Goal: Task Accomplishment & Management: Use online tool/utility

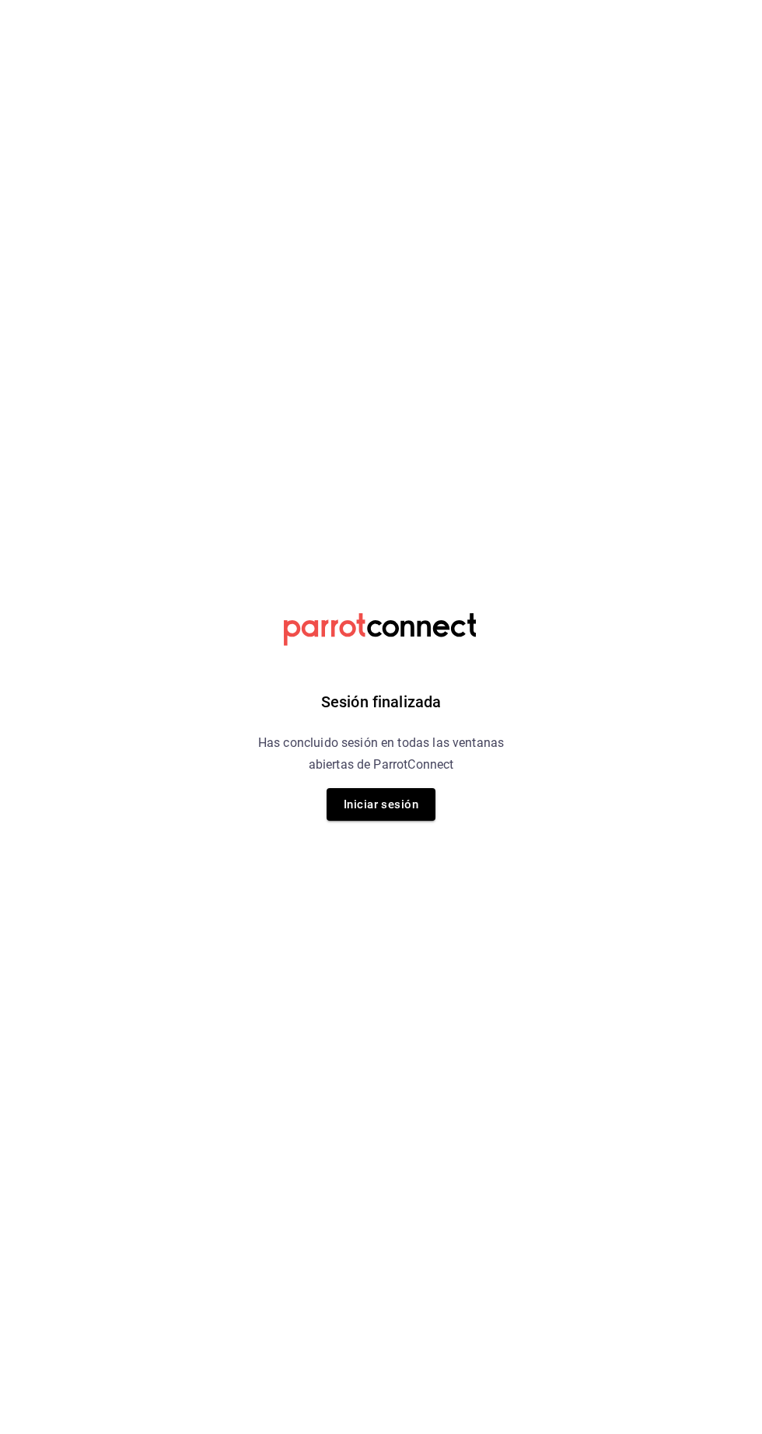
click at [372, 861] on div "Sesión finalizada Has concluido sesión en todas las ventanas abiertas de Parrot…" at bounding box center [381, 717] width 393 height 1434
click at [374, 805] on button "Iniciar sesión" at bounding box center [381, 804] width 109 height 33
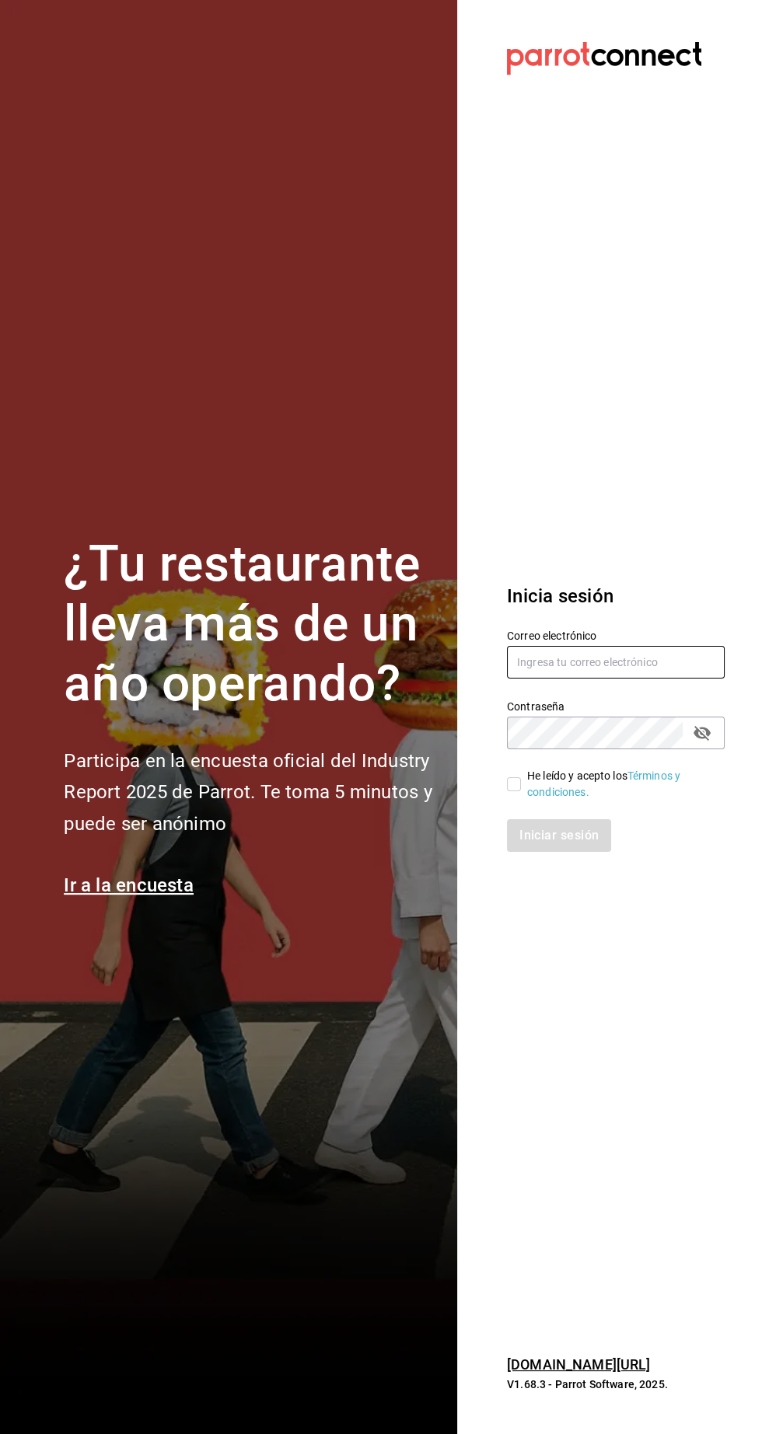
click at [568, 679] on input "text" at bounding box center [616, 662] width 218 height 33
type input "[EMAIL_ADDRESS][DOMAIN_NAME]"
click at [513, 791] on input "He leído y acepto los Términos y condiciones." at bounding box center [514, 784] width 14 height 14
checkbox input "true"
click at [569, 852] on button "Iniciar sesión" at bounding box center [560, 835] width 106 height 33
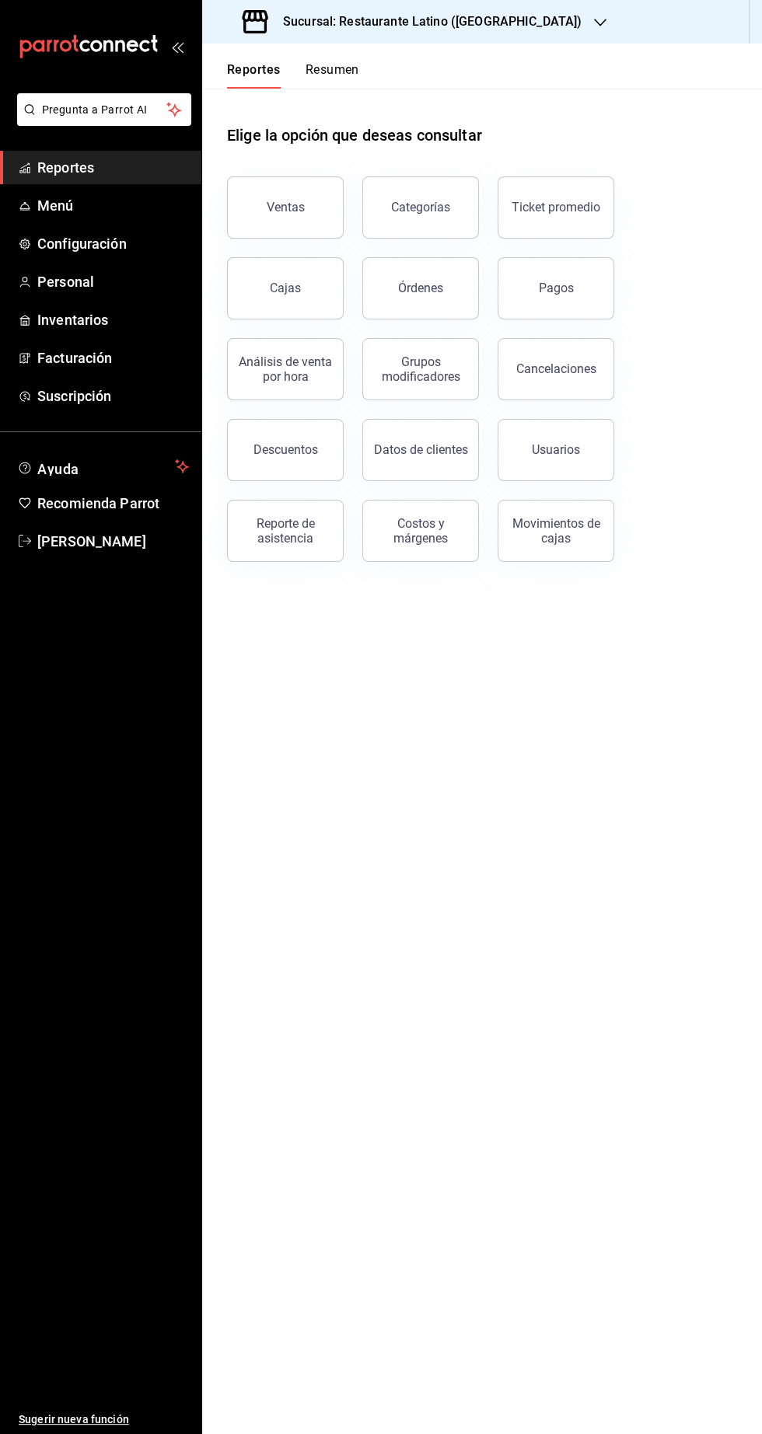
click at [487, 42] on div "Sucursal: Restaurante Latino (Pabellon)" at bounding box center [414, 22] width 398 height 44
click at [501, 19] on div at bounding box center [381, 717] width 762 height 1434
click at [594, 23] on icon "button" at bounding box center [600, 22] width 12 height 12
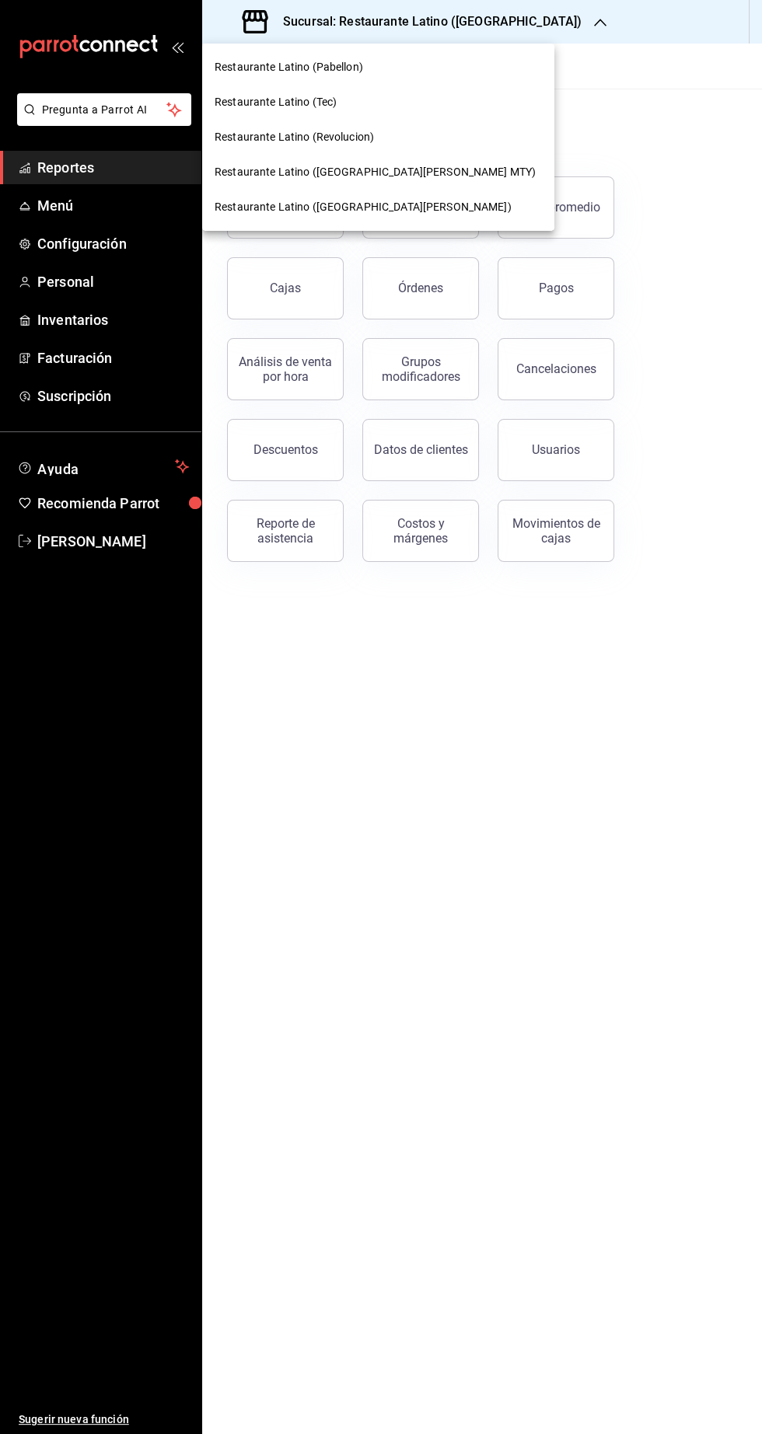
click at [388, 178] on span "Restaurante Latino (San Jeronimo MTY)" at bounding box center [375, 172] width 321 height 16
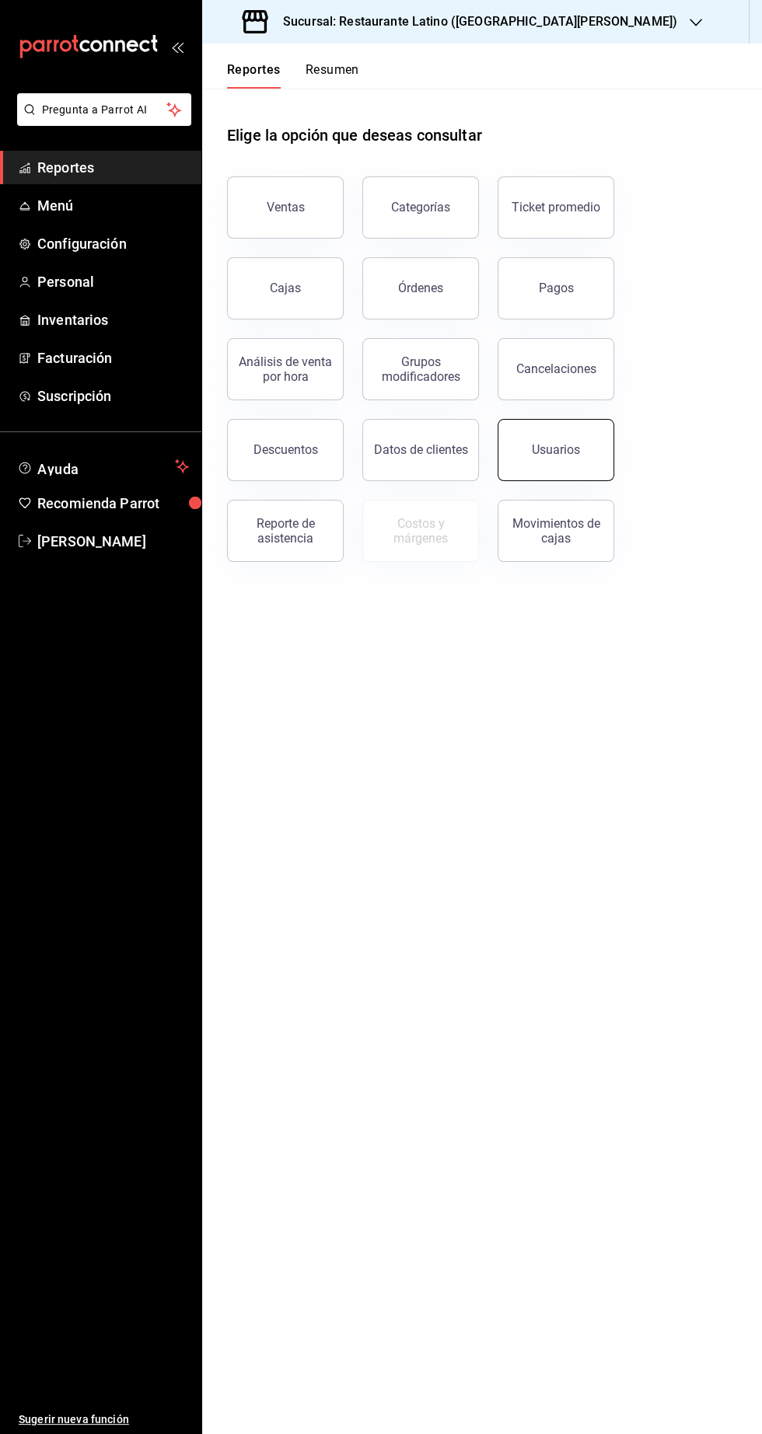
click at [574, 456] on div "Usuarios" at bounding box center [556, 449] width 48 height 15
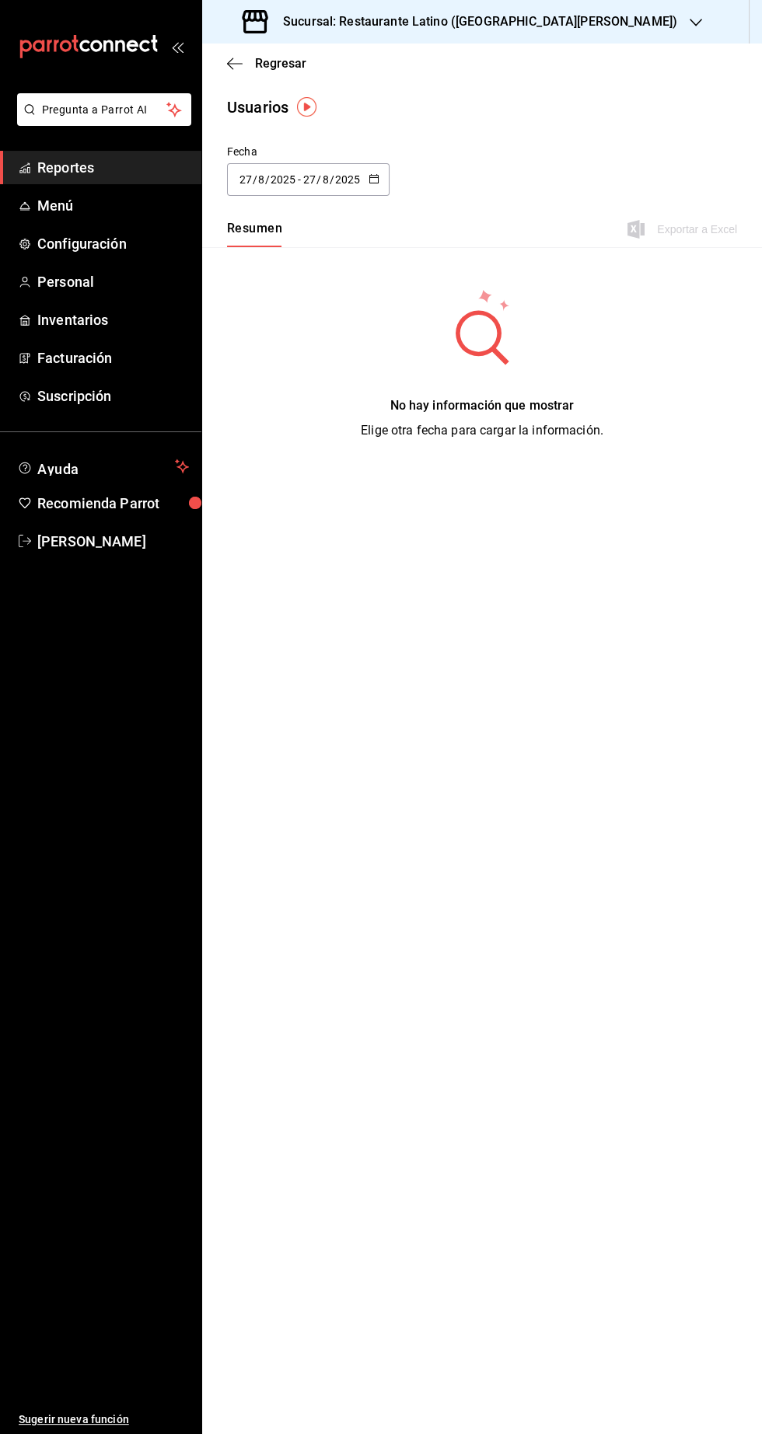
click at [305, 184] on input "27" at bounding box center [309, 179] width 14 height 12
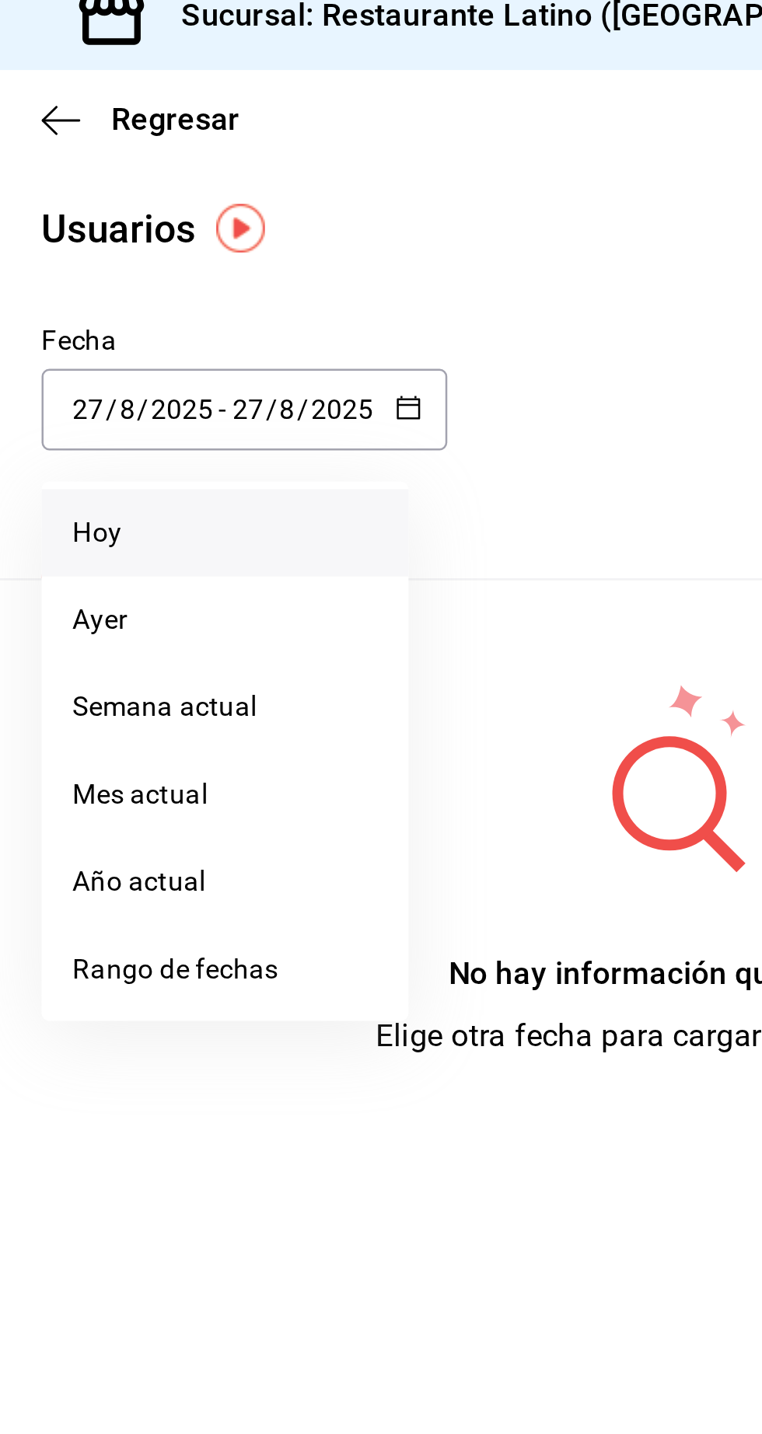
click at [274, 233] on li "Hoy" at bounding box center [300, 228] width 147 height 35
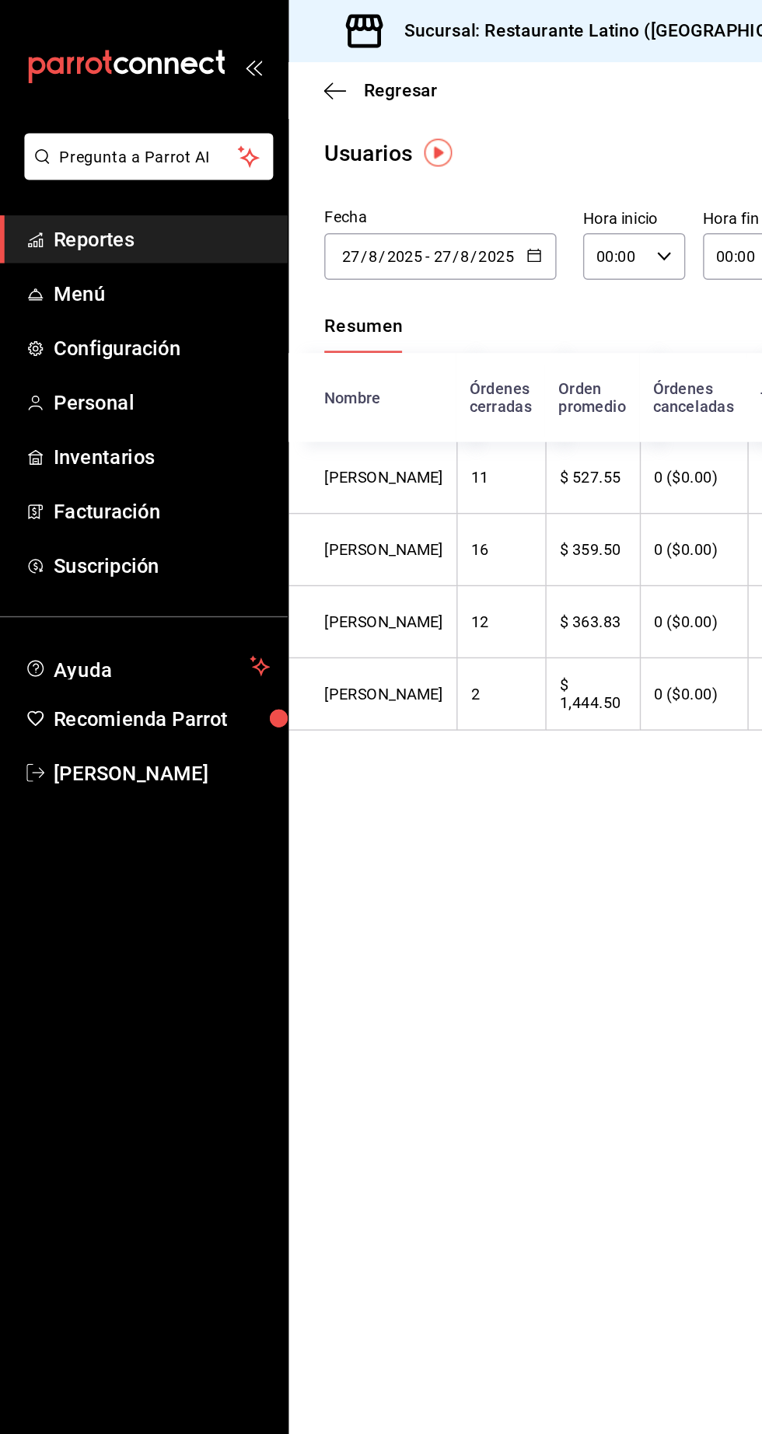
click at [142, 176] on span "Reportes" at bounding box center [113, 167] width 152 height 21
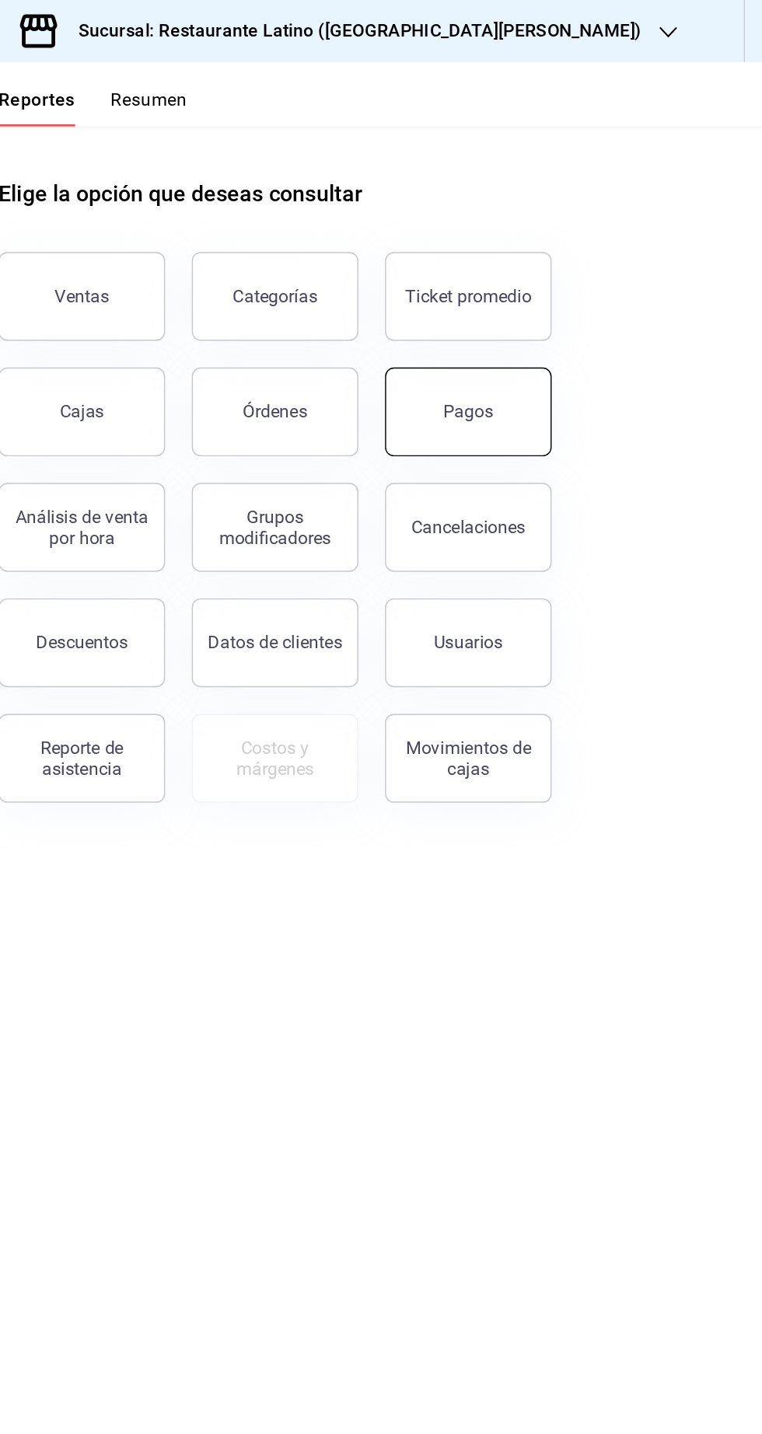
click at [582, 273] on button "Pagos" at bounding box center [556, 288] width 117 height 62
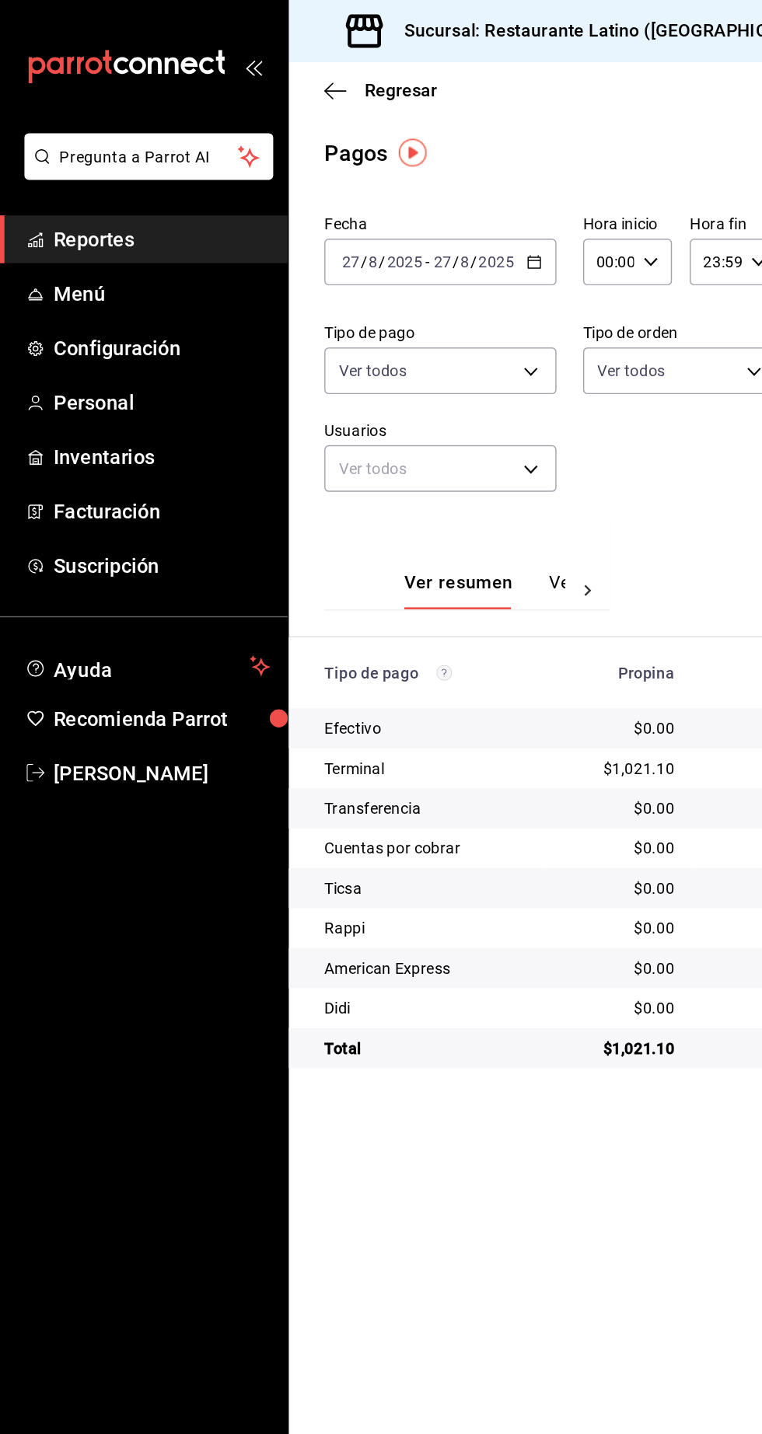
click at [114, 169] on span "Reportes" at bounding box center [113, 167] width 152 height 21
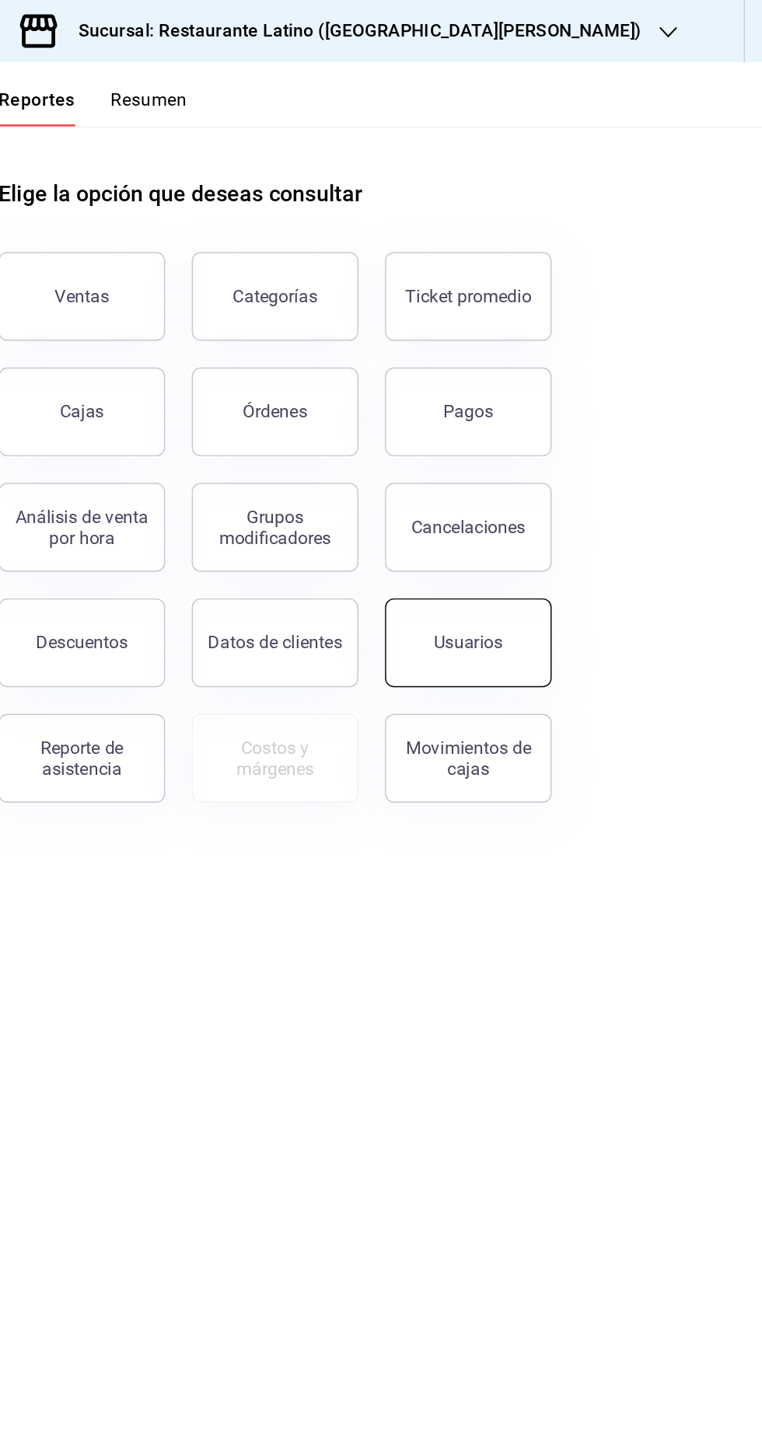
click at [568, 464] on button "Usuarios" at bounding box center [556, 450] width 117 height 62
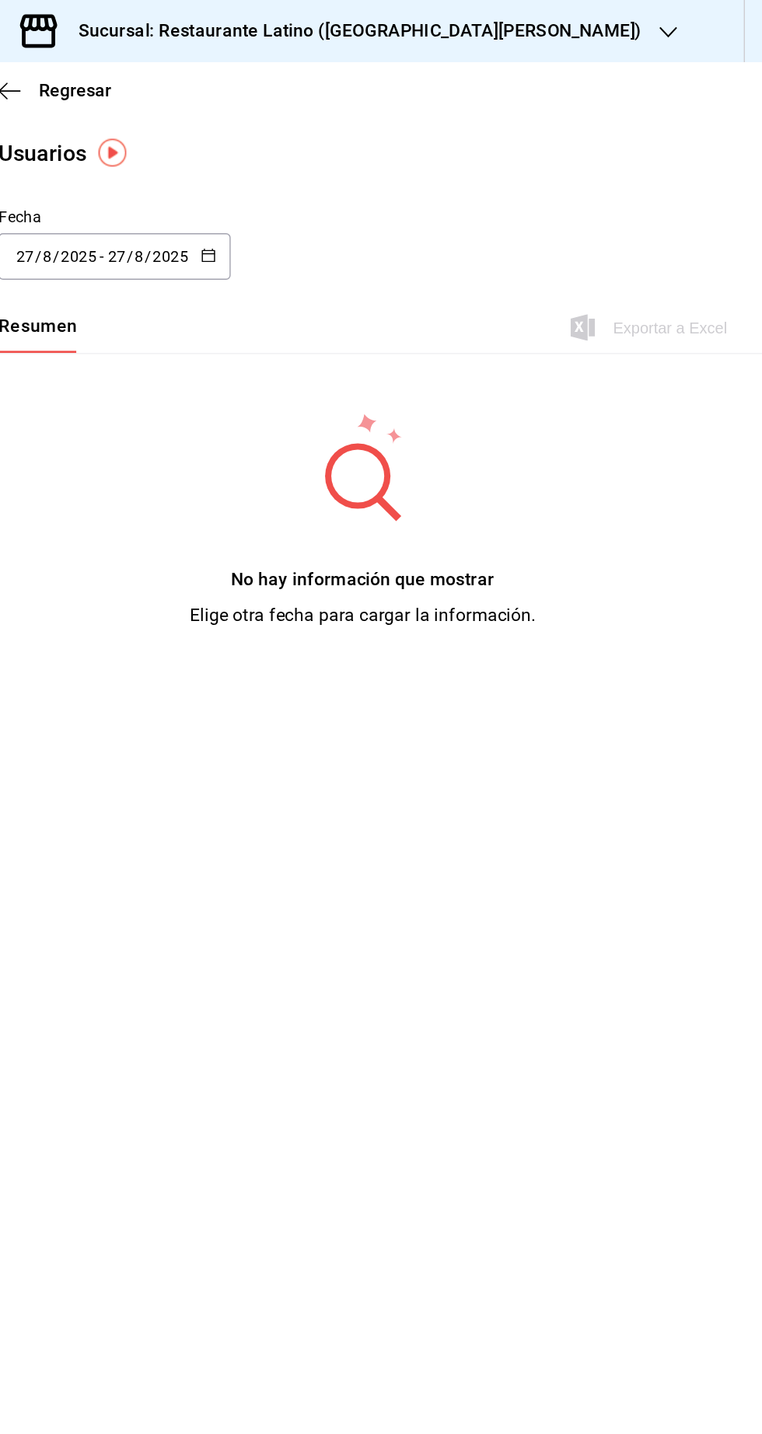
click at [309, 183] on input "27" at bounding box center [309, 179] width 14 height 12
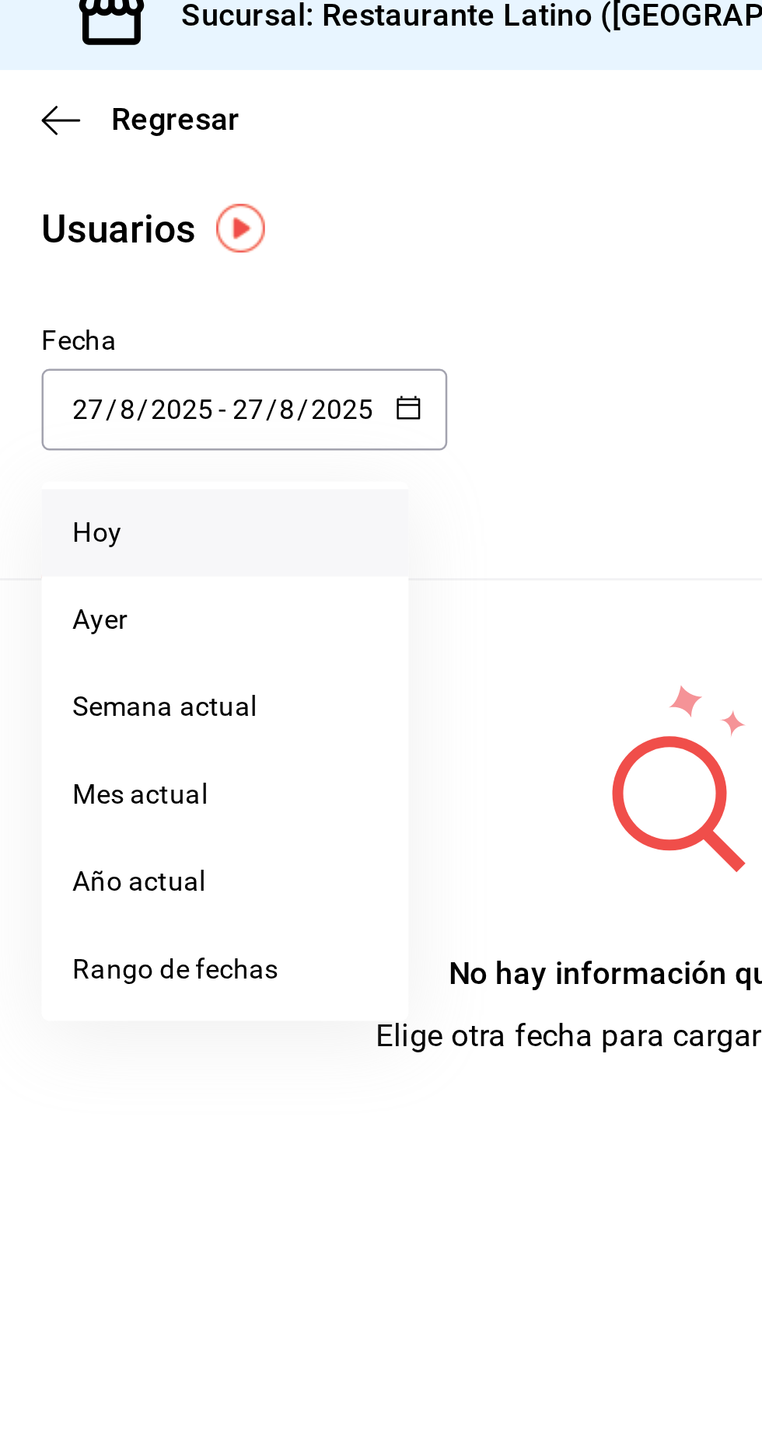
click at [280, 231] on li "Hoy" at bounding box center [300, 228] width 147 height 35
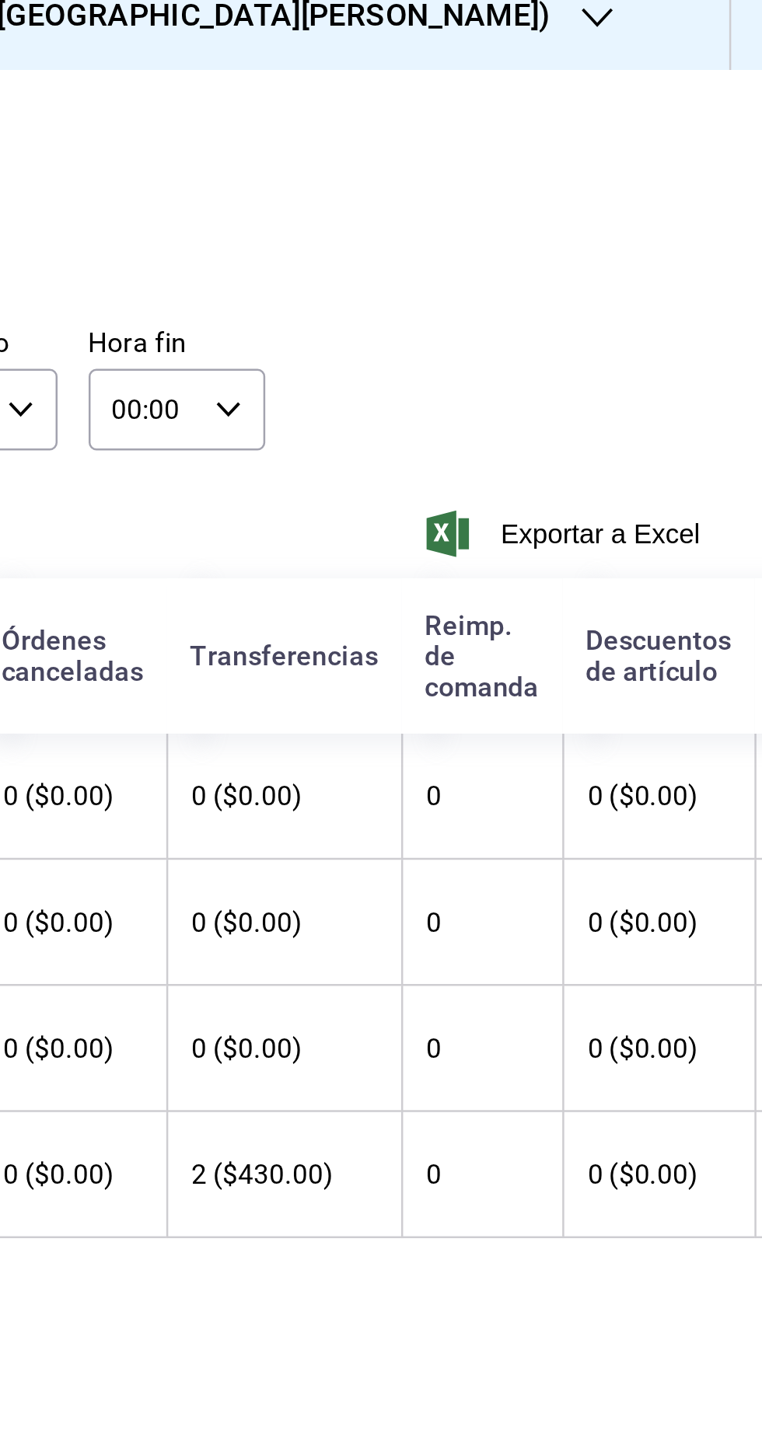
scroll to position [0, 280]
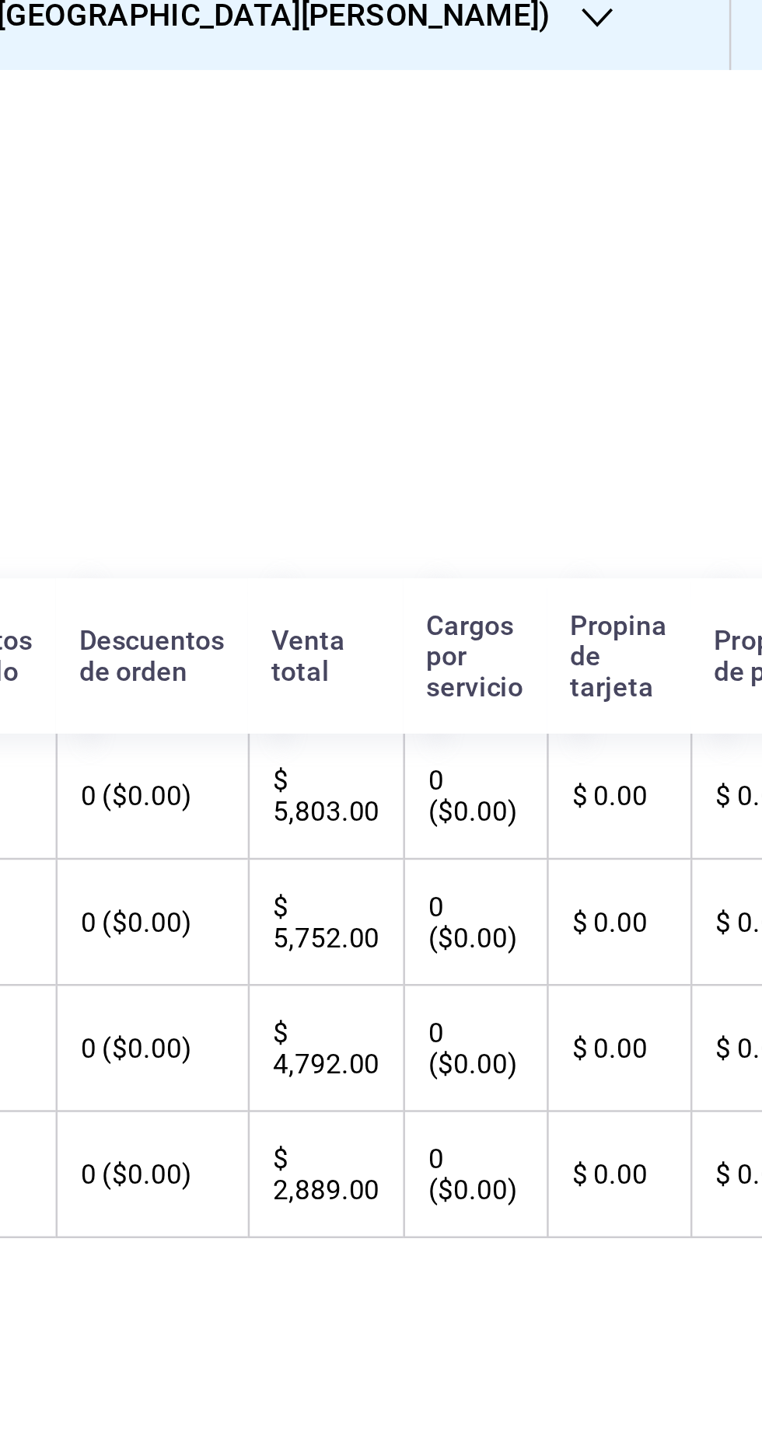
click at [753, 461] on th "$ 0.00" at bounding box center [769, 436] width 73 height 51
click at [733, 380] on th "$ 0.00" at bounding box center [769, 385] width 73 height 51
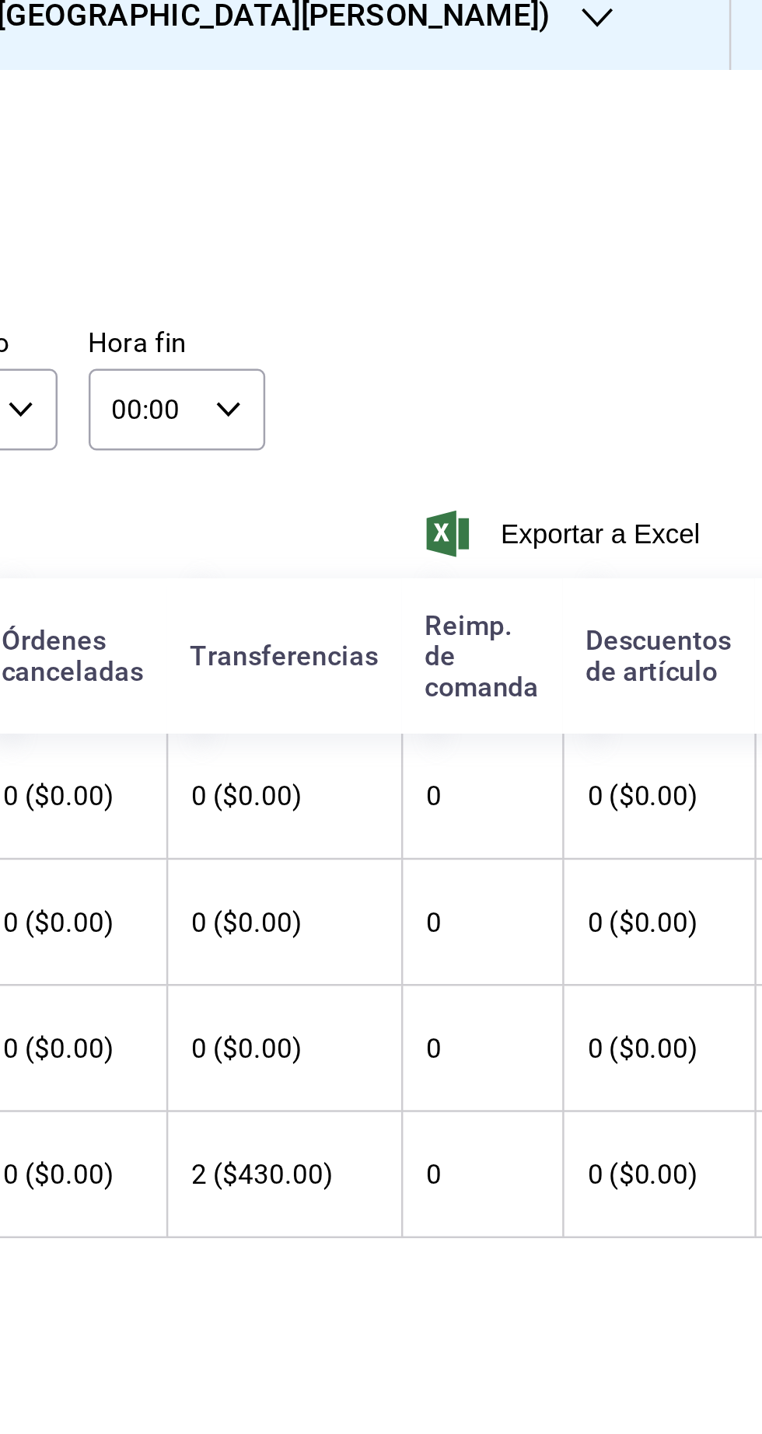
scroll to position [0, 0]
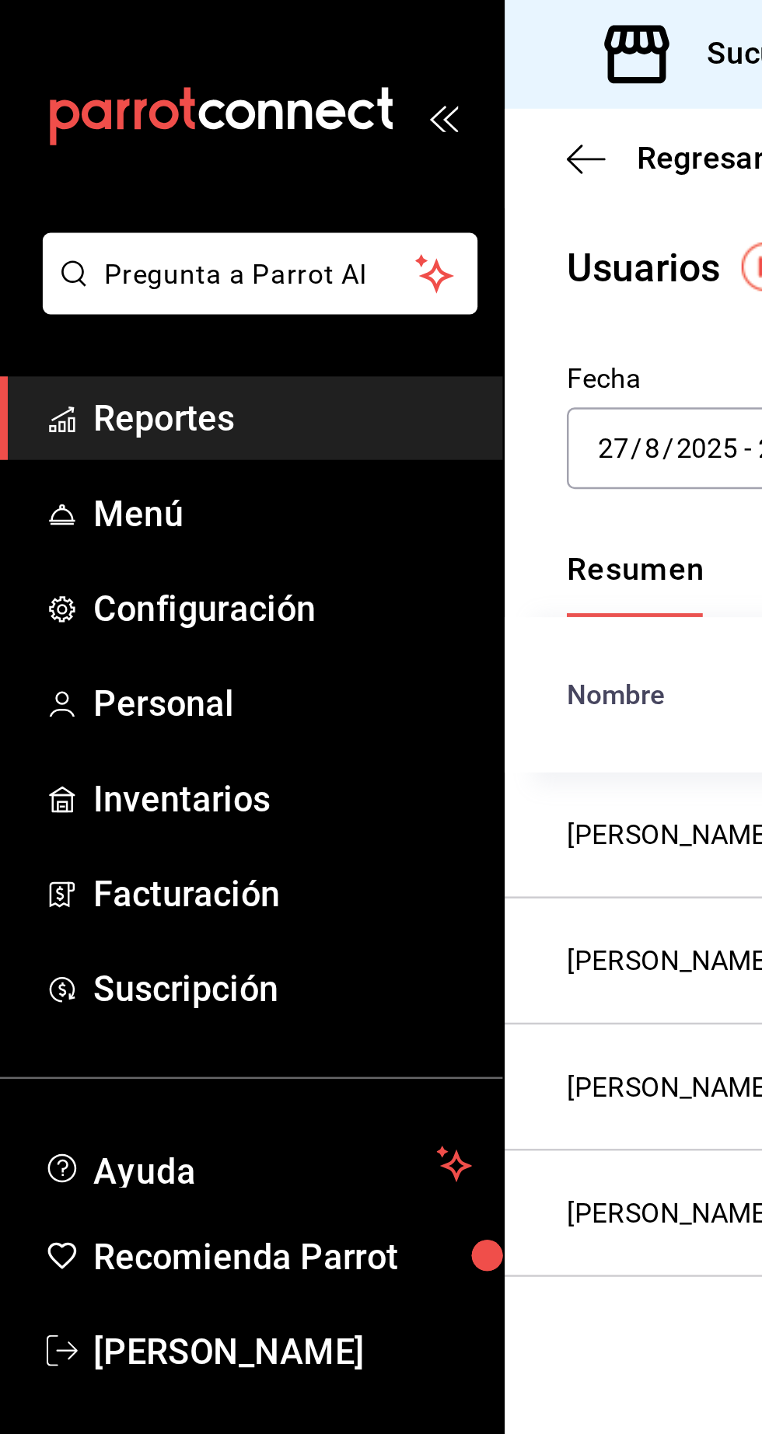
click at [106, 166] on span "Reportes" at bounding box center [113, 167] width 152 height 21
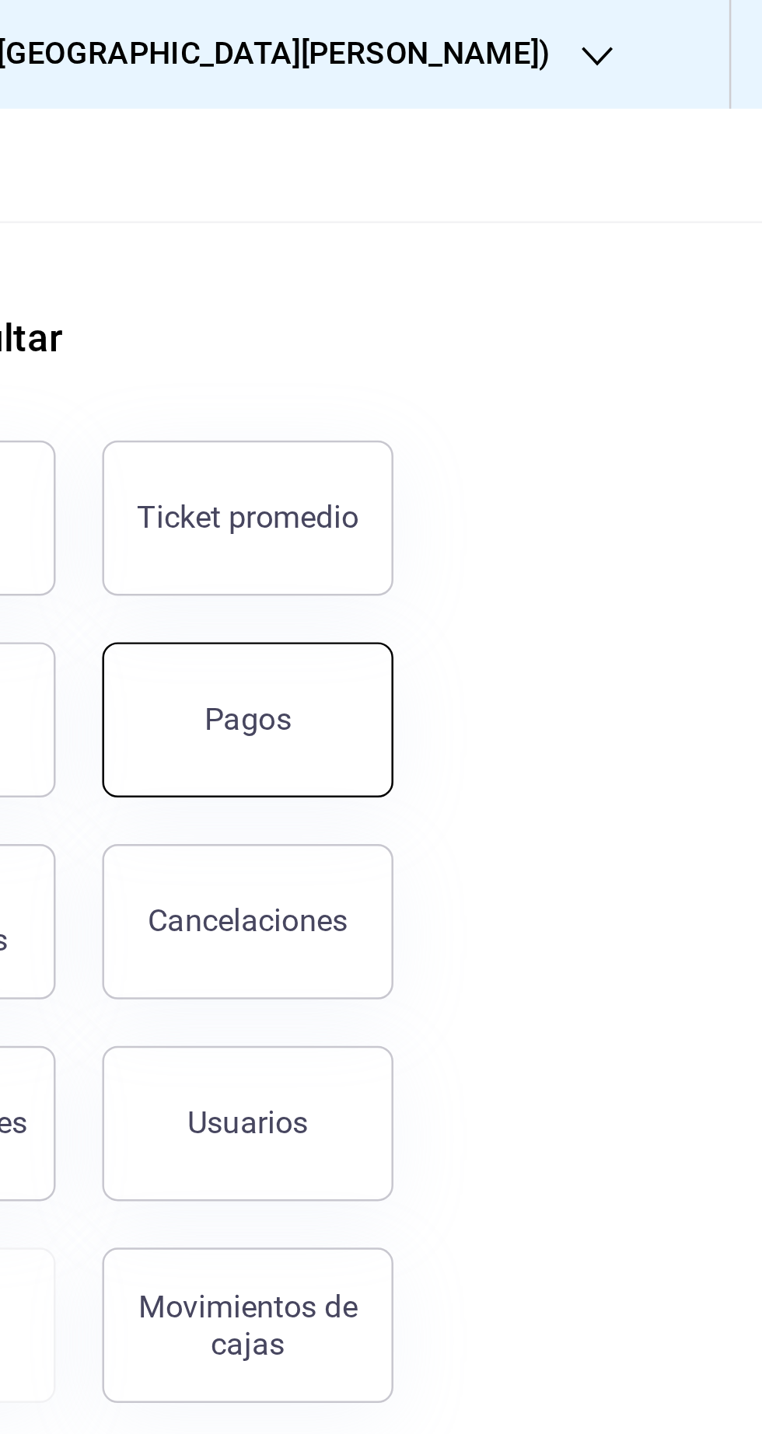
click at [574, 286] on button "Pagos" at bounding box center [556, 288] width 117 height 62
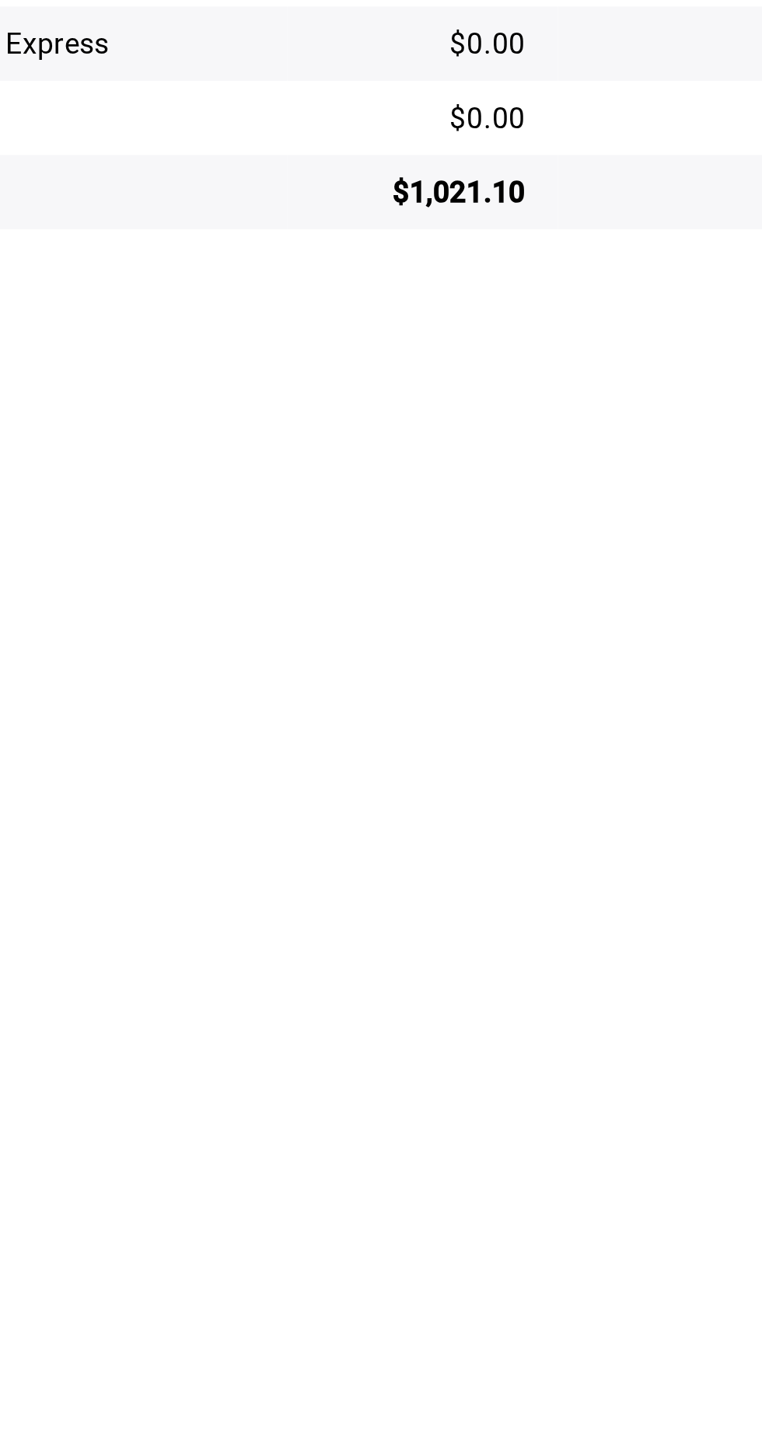
click at [334, 1128] on main "Regresar Pagos Fecha 2025-08-27 27 / 8 / 2025 - 2025-08-27 27 / 8 / 2025 Hora i…" at bounding box center [482, 739] width 560 height 1391
